Goal: Information Seeking & Learning: Learn about a topic

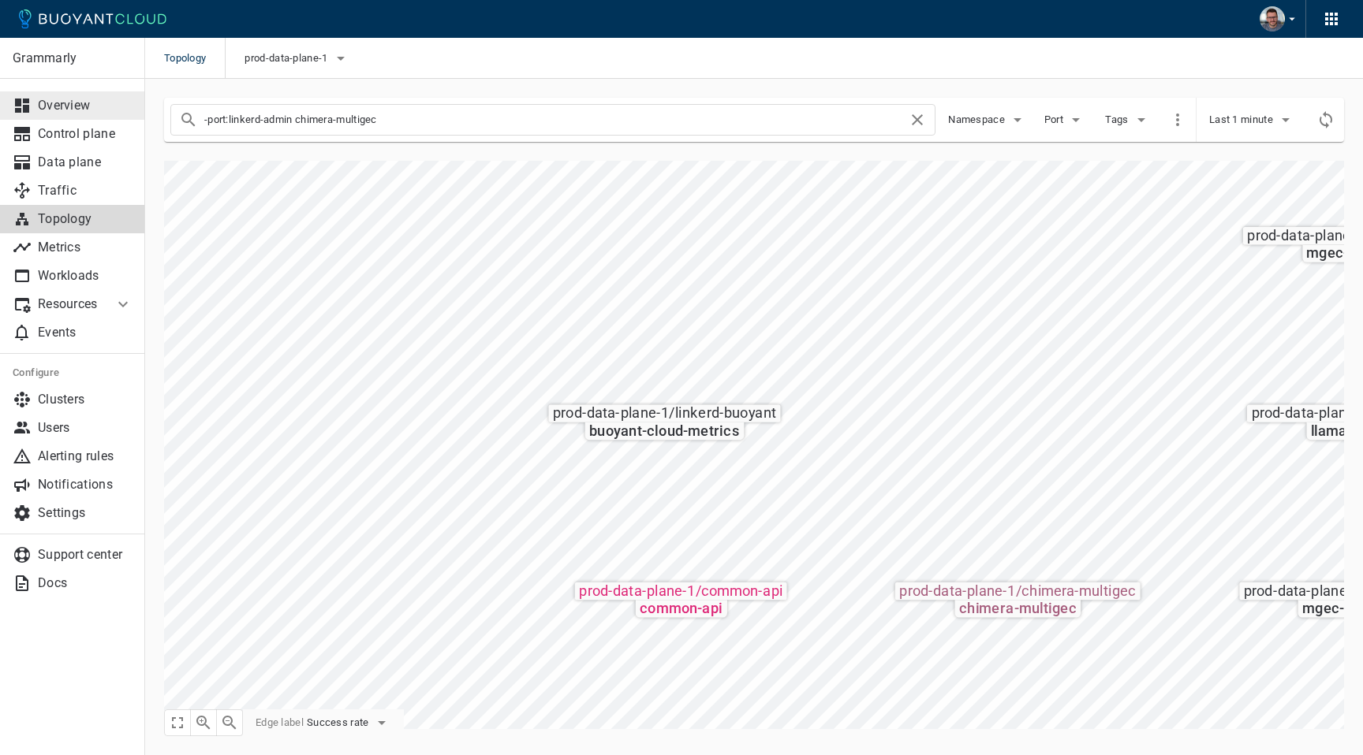
click at [79, 118] on link "Overview" at bounding box center [72, 105] width 145 height 28
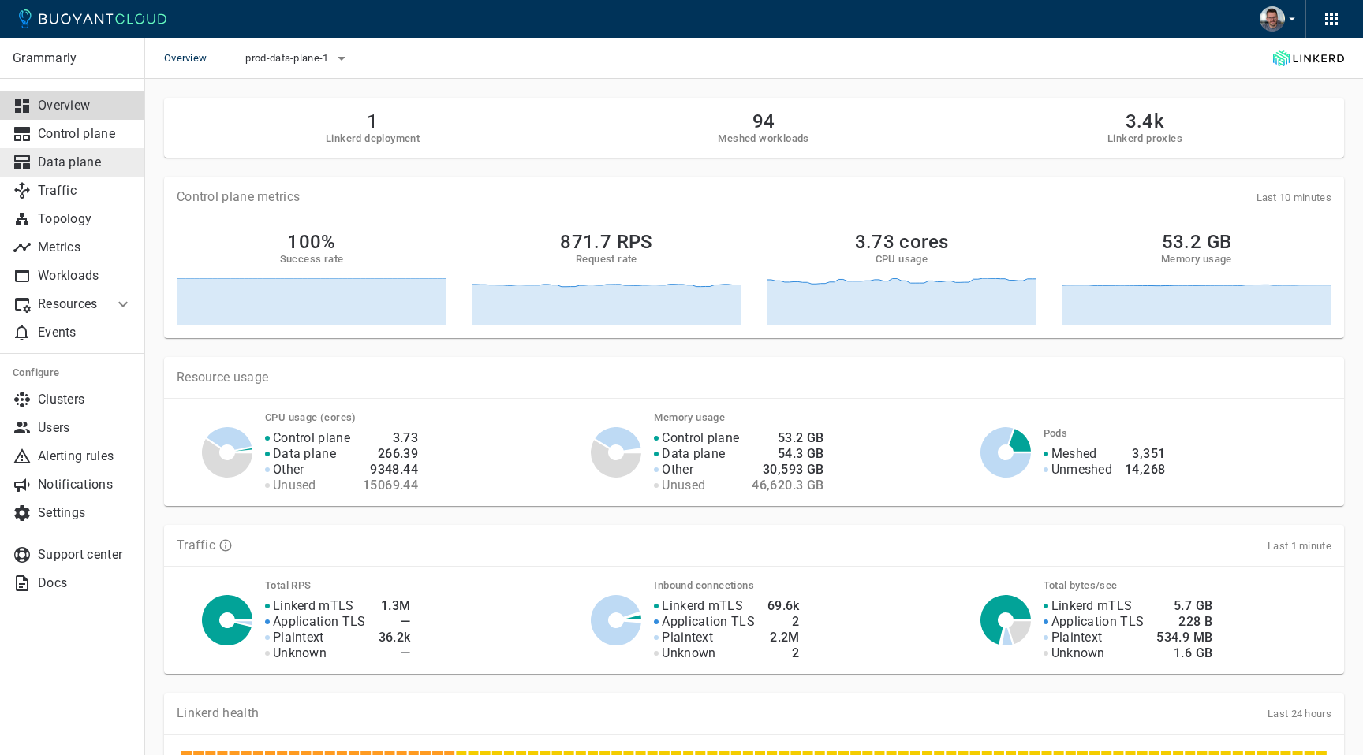
click at [74, 158] on p "Data plane" at bounding box center [85, 163] width 95 height 16
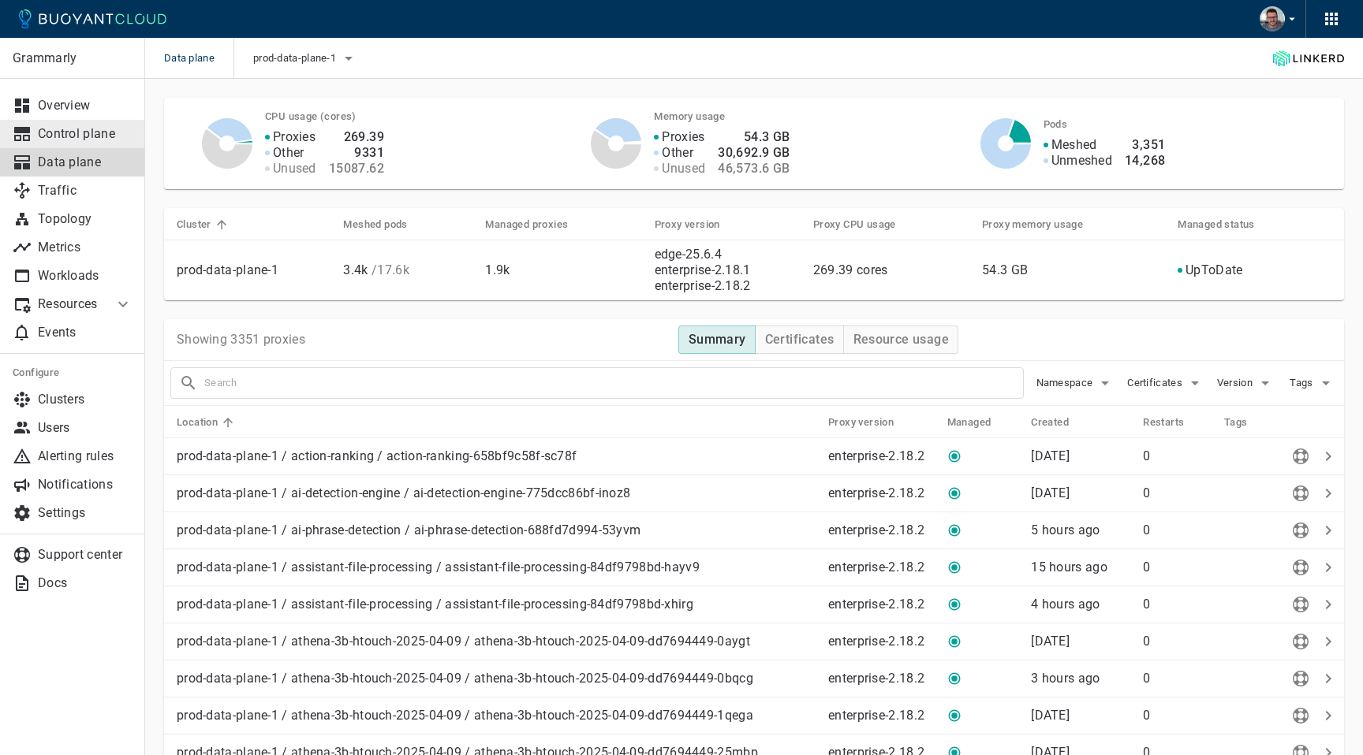
click at [78, 129] on p "Control plane" at bounding box center [85, 134] width 95 height 16
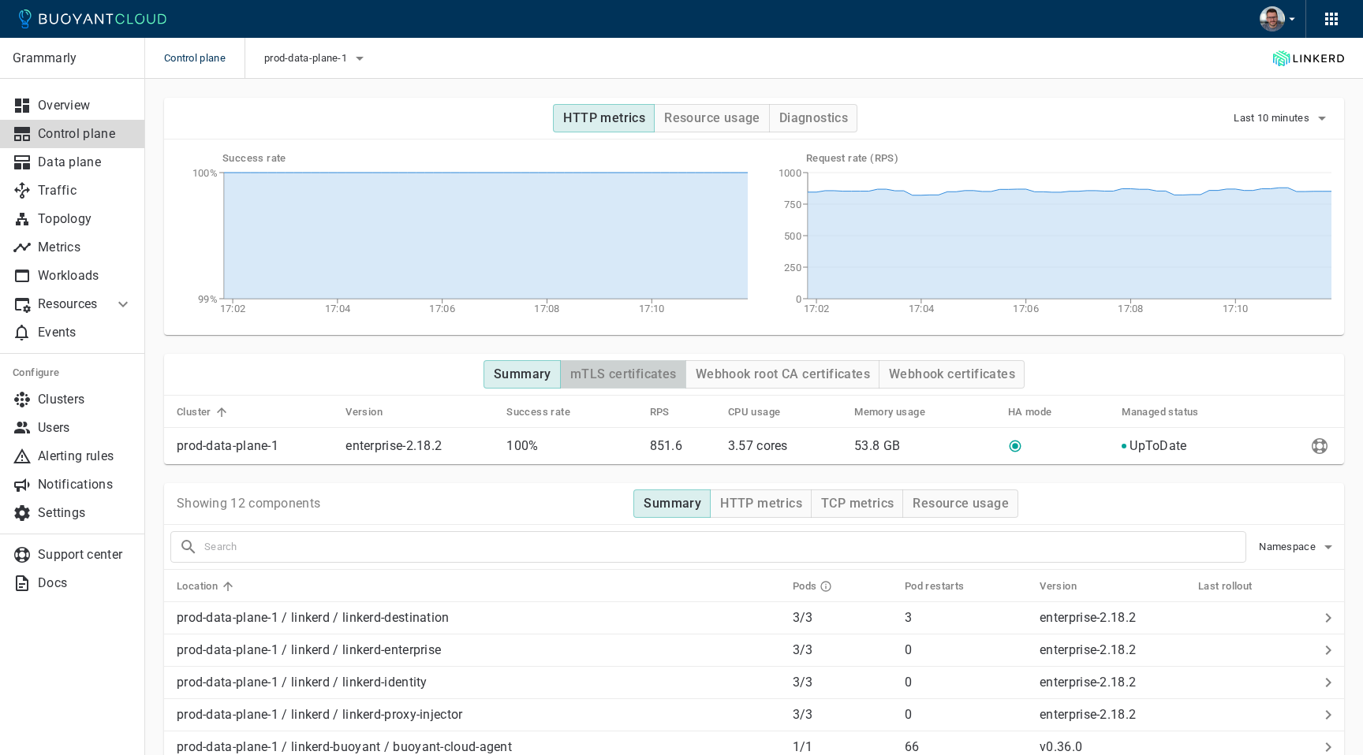
click at [645, 380] on h4 "mTLS certificates" at bounding box center [623, 375] width 106 height 16
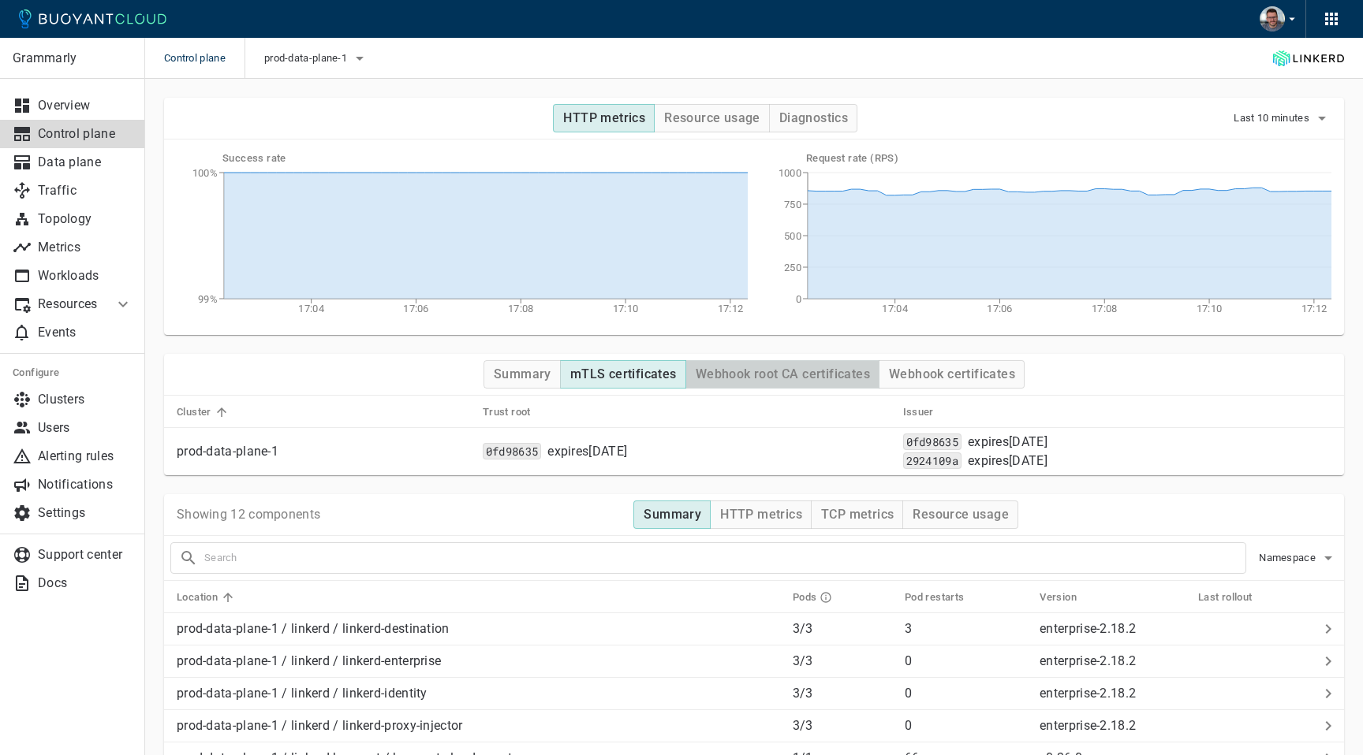
click at [763, 376] on h4 "Webhook root CA certificates" at bounding box center [783, 375] width 174 height 16
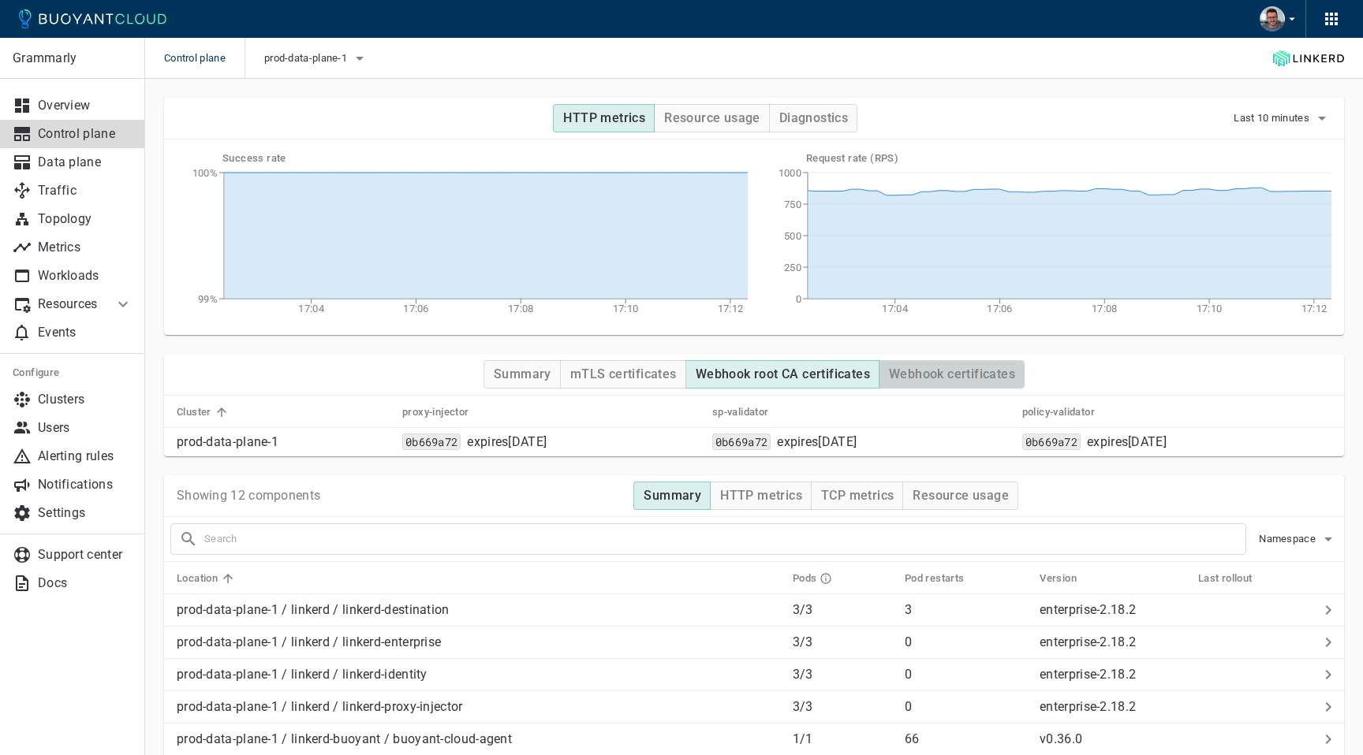
click at [944, 365] on button "Webhook certificates" at bounding box center [952, 374] width 146 height 28
